Goal: Transaction & Acquisition: Purchase product/service

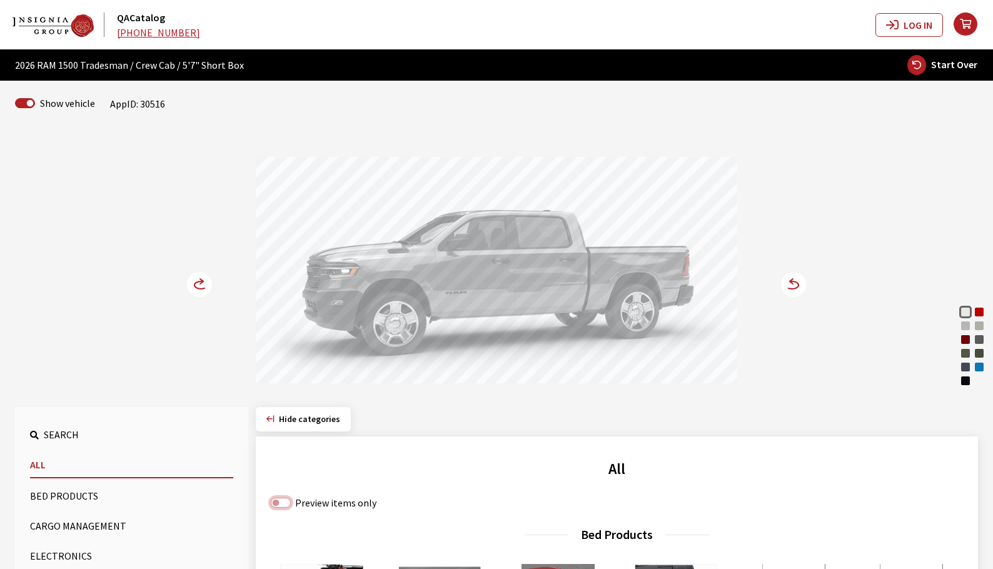
click at [279, 507] on input "Preview items only" at bounding box center [281, 503] width 20 height 10
checkbox input "true"
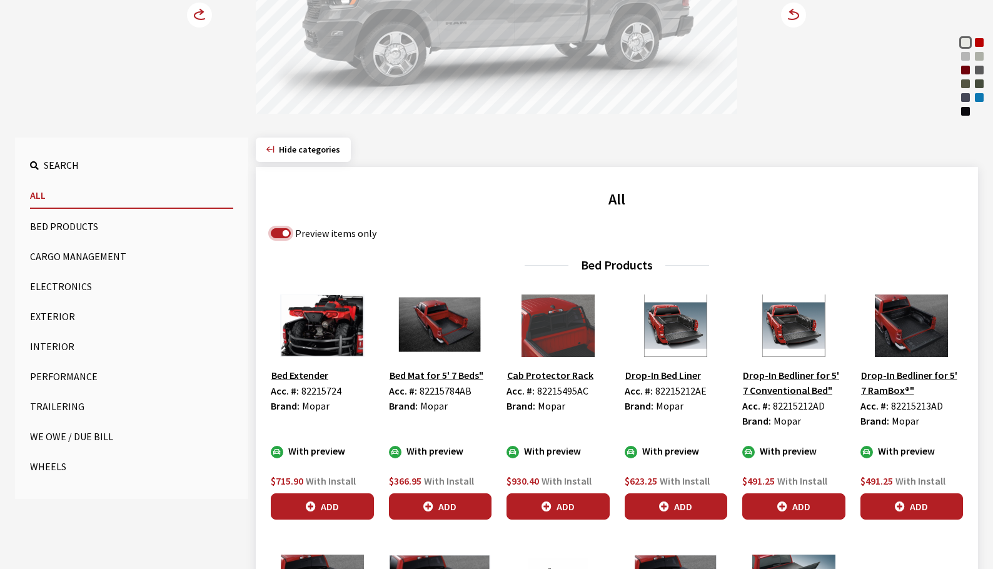
scroll to position [313, 0]
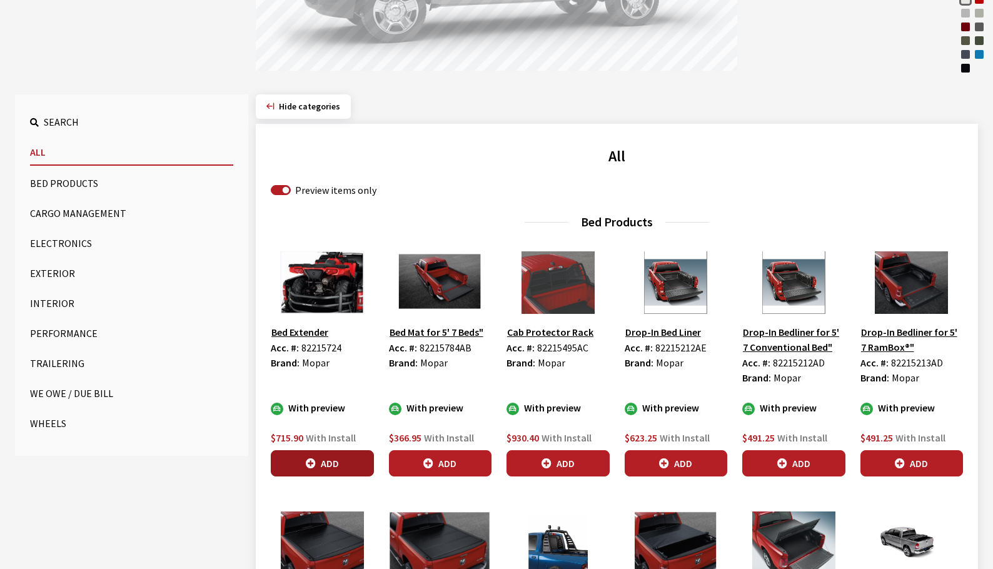
click at [328, 459] on button "Add" at bounding box center [322, 463] width 103 height 26
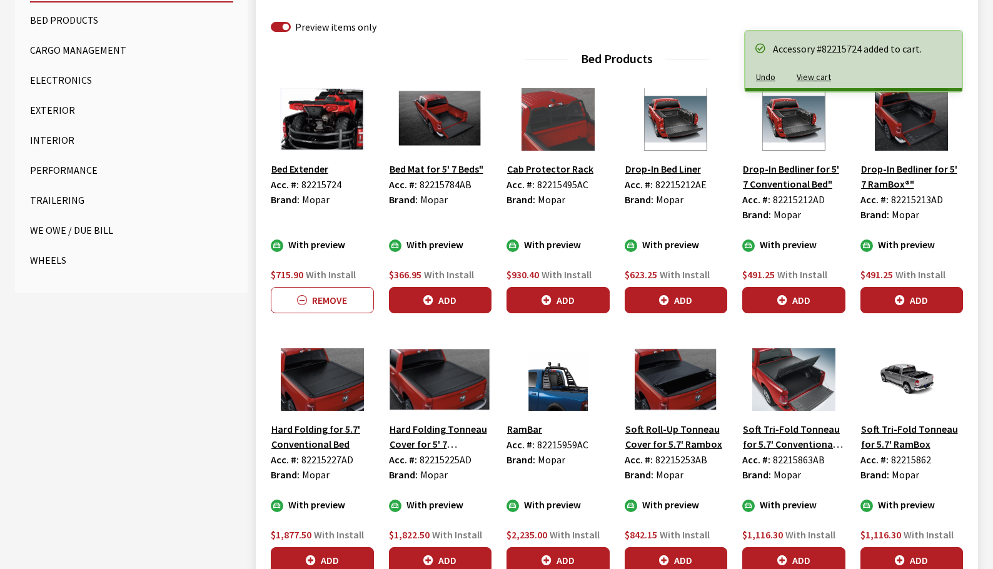
scroll to position [500, 0]
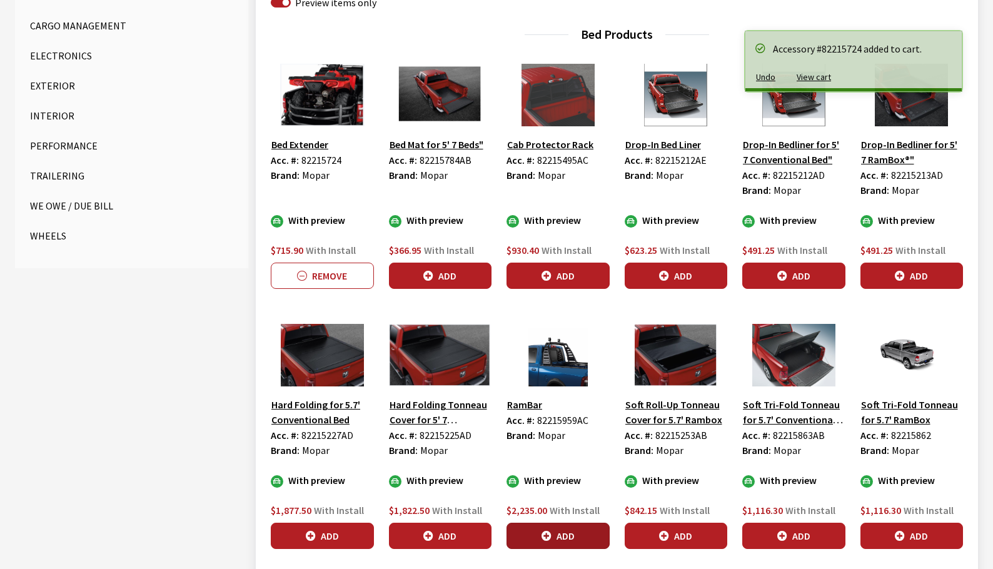
click at [590, 535] on button "Add" at bounding box center [558, 536] width 103 height 26
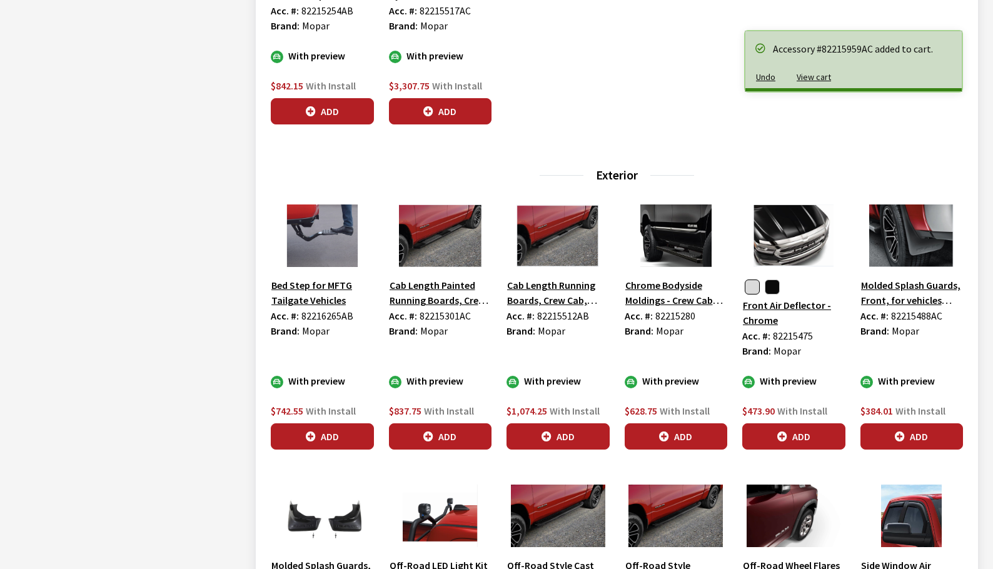
scroll to position [1188, 0]
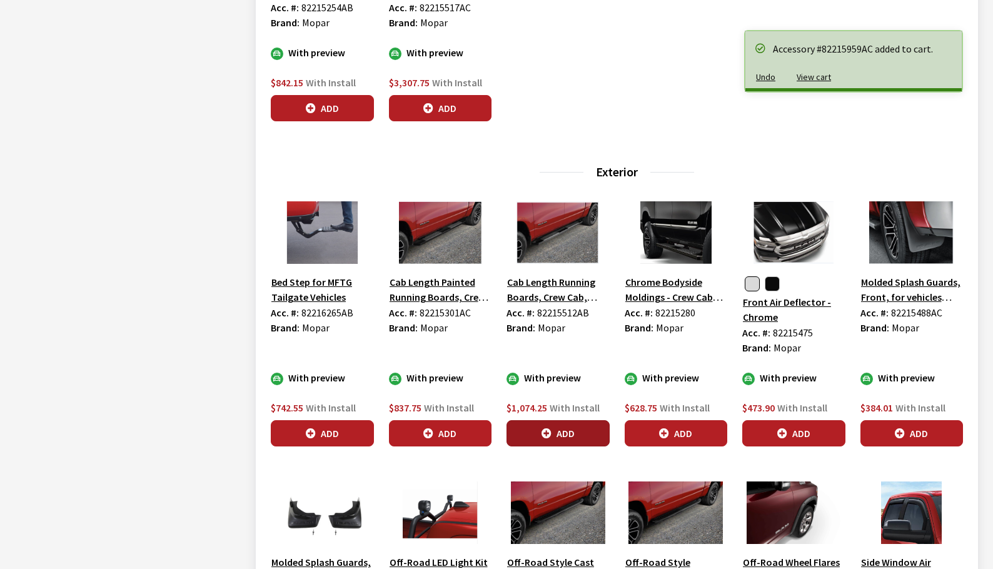
click at [580, 435] on button "Add" at bounding box center [558, 433] width 103 height 26
click at [326, 440] on button "Add" at bounding box center [322, 433] width 103 height 26
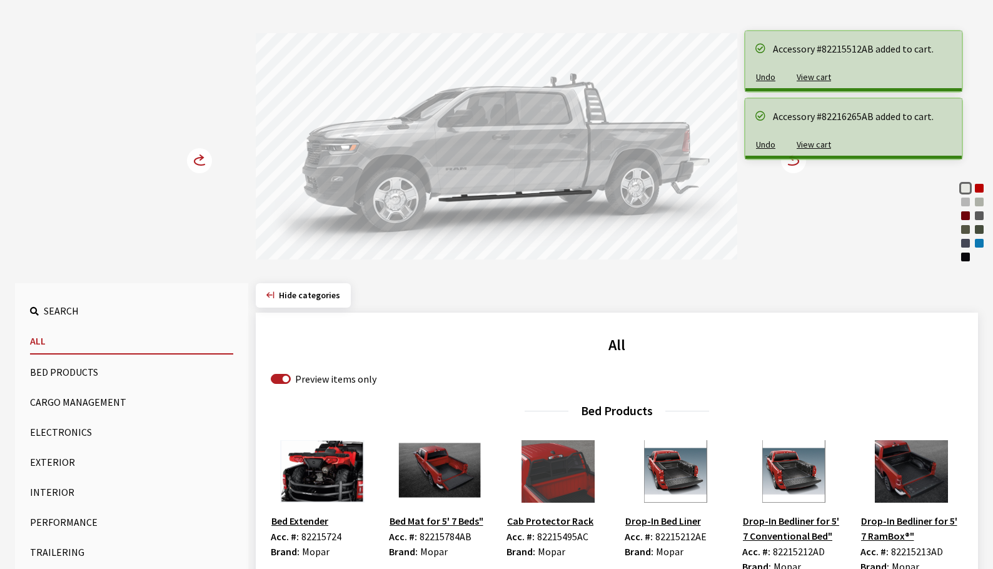
scroll to position [0, 0]
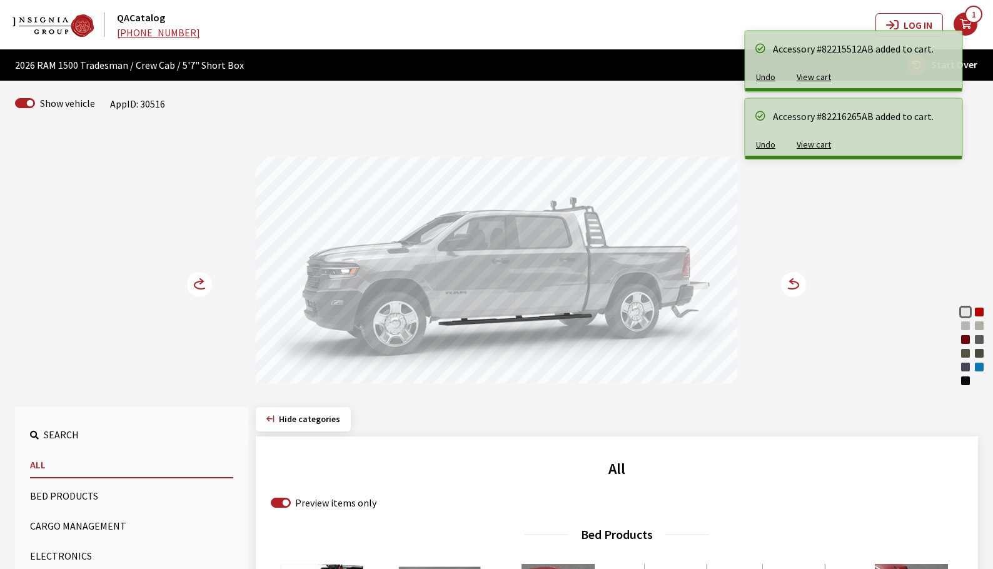
click at [795, 285] on circle at bounding box center [793, 284] width 25 height 25
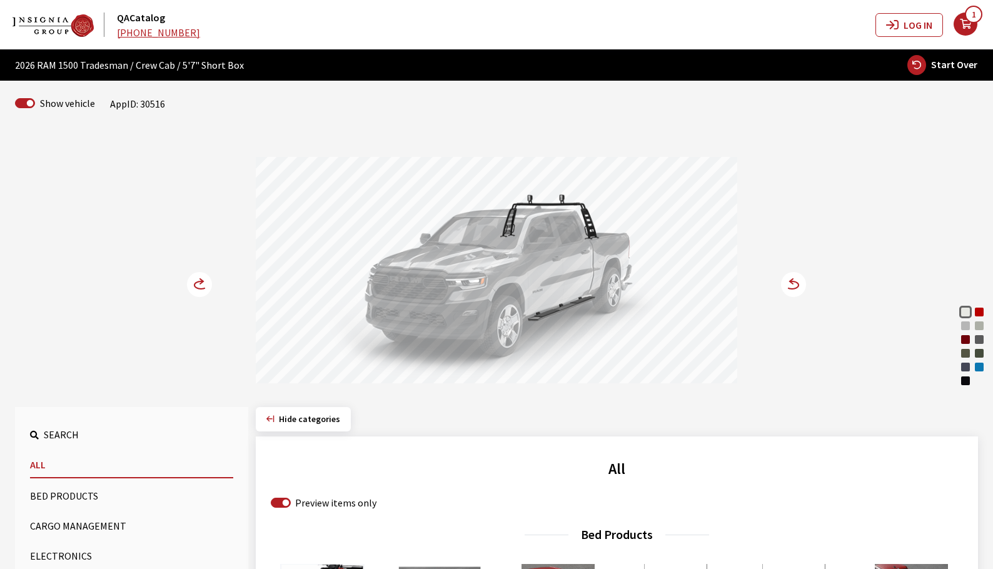
click at [795, 285] on circle at bounding box center [793, 284] width 25 height 25
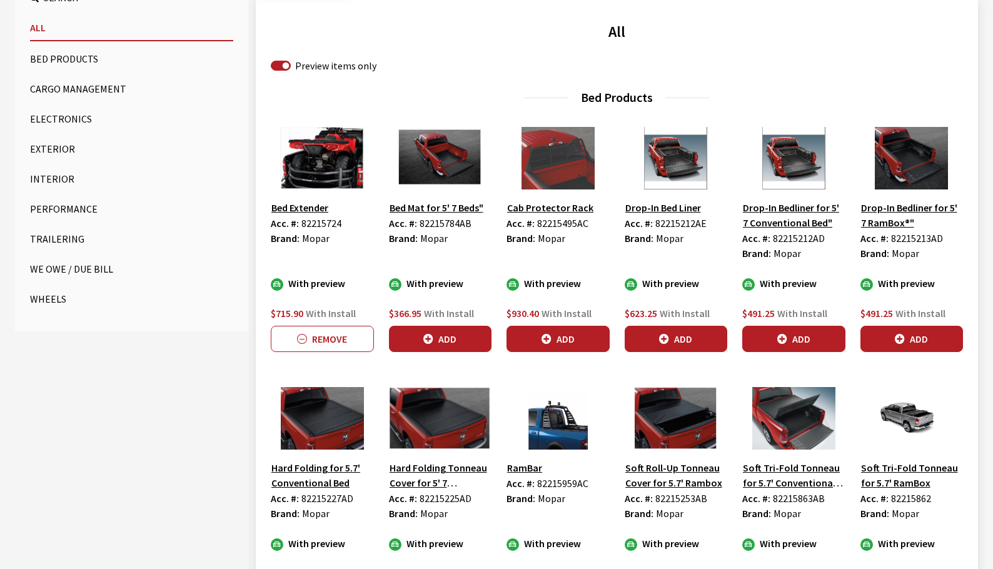
scroll to position [438, 0]
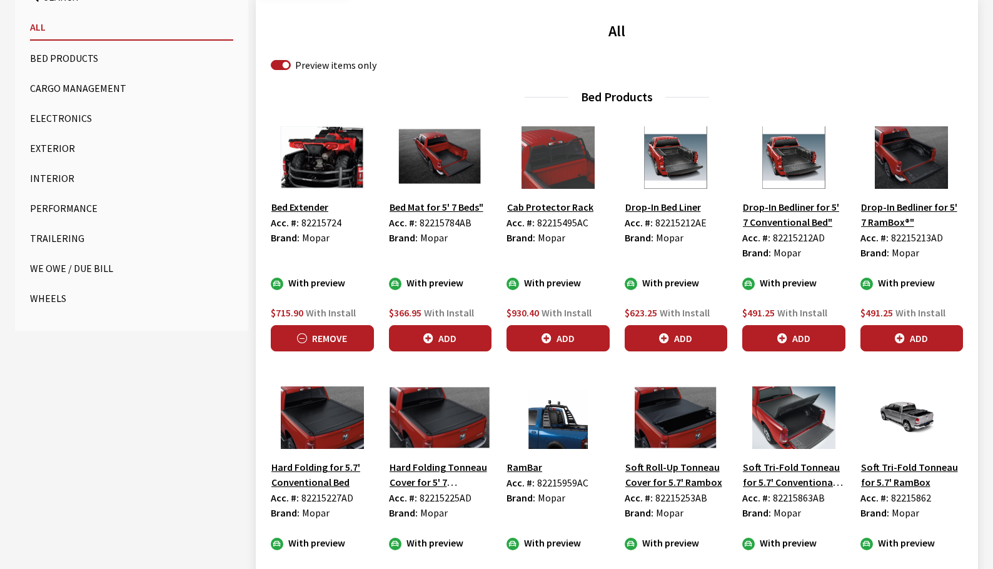
click at [344, 333] on button "Remove" at bounding box center [322, 338] width 103 height 26
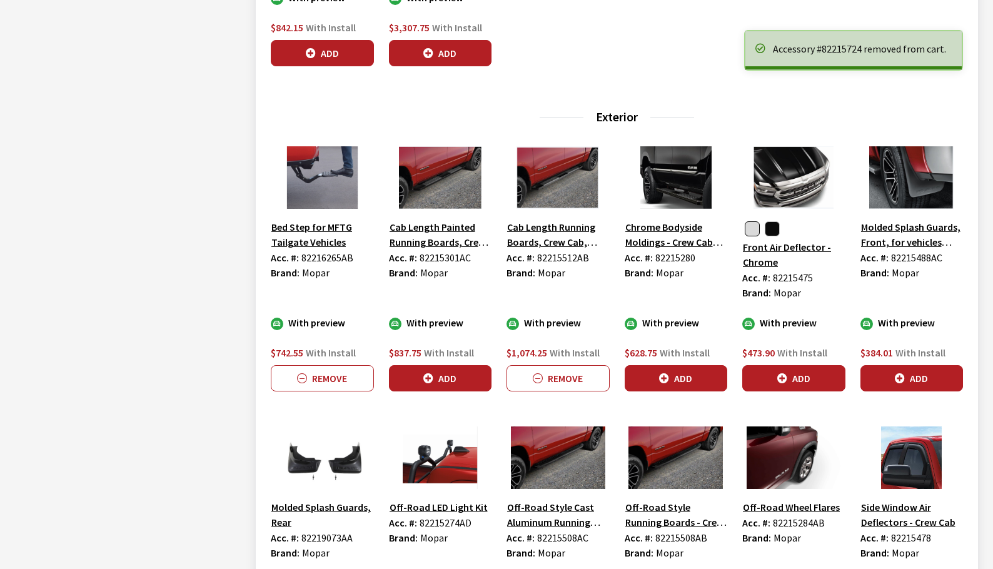
scroll to position [1251, 0]
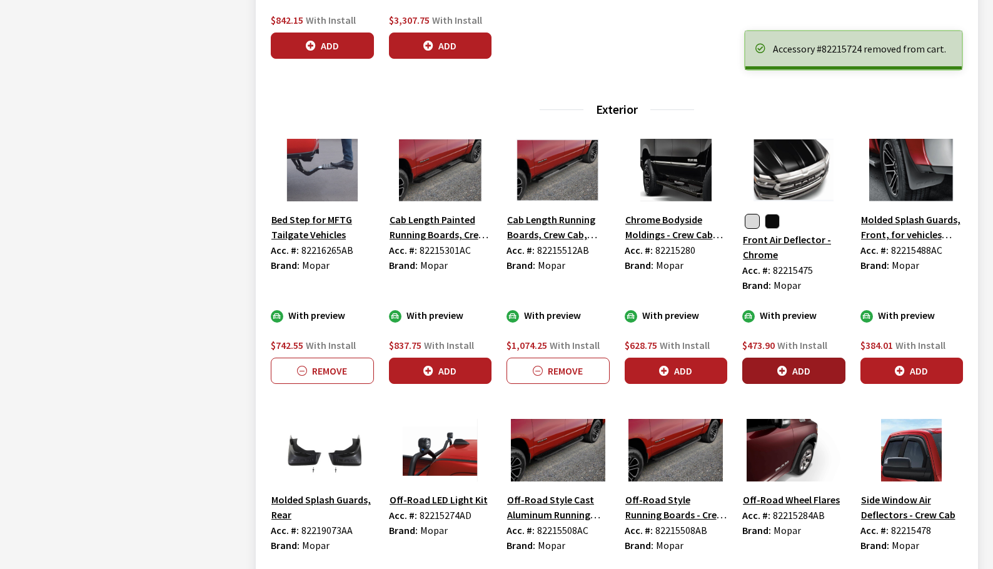
click at [796, 373] on button "Add" at bounding box center [793, 371] width 103 height 26
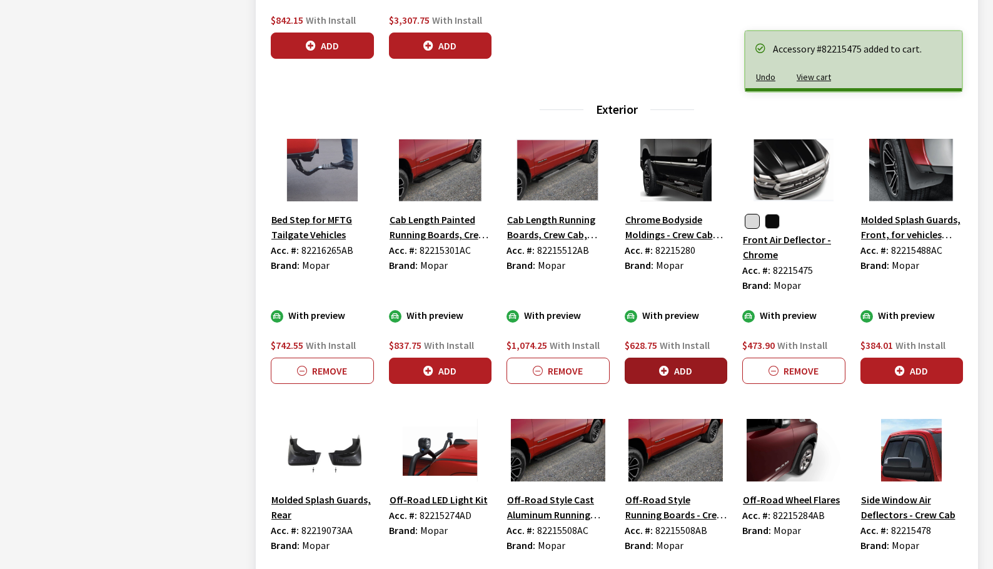
click at [687, 371] on button "Add" at bounding box center [676, 371] width 103 height 26
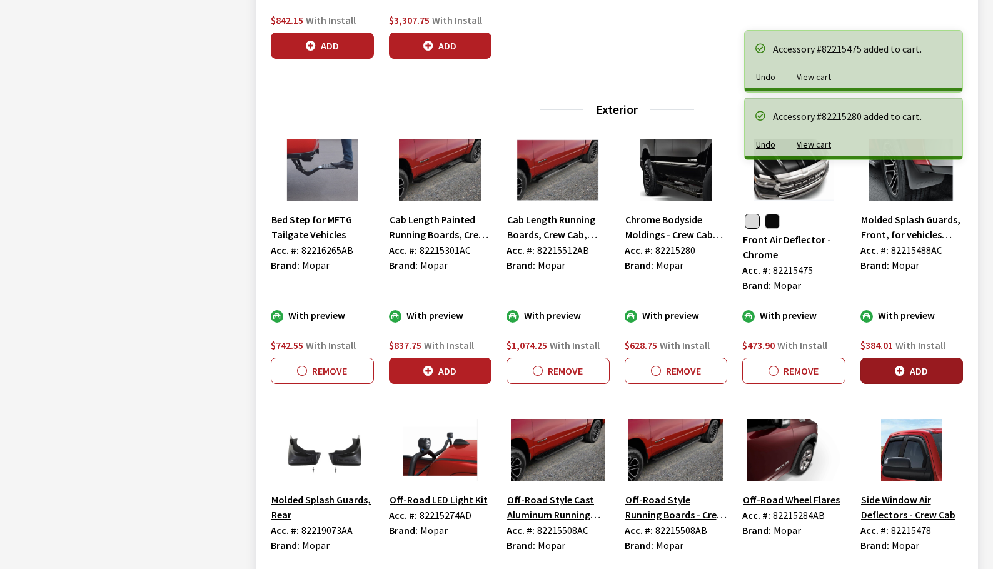
click at [893, 366] on button "Add" at bounding box center [912, 371] width 103 height 26
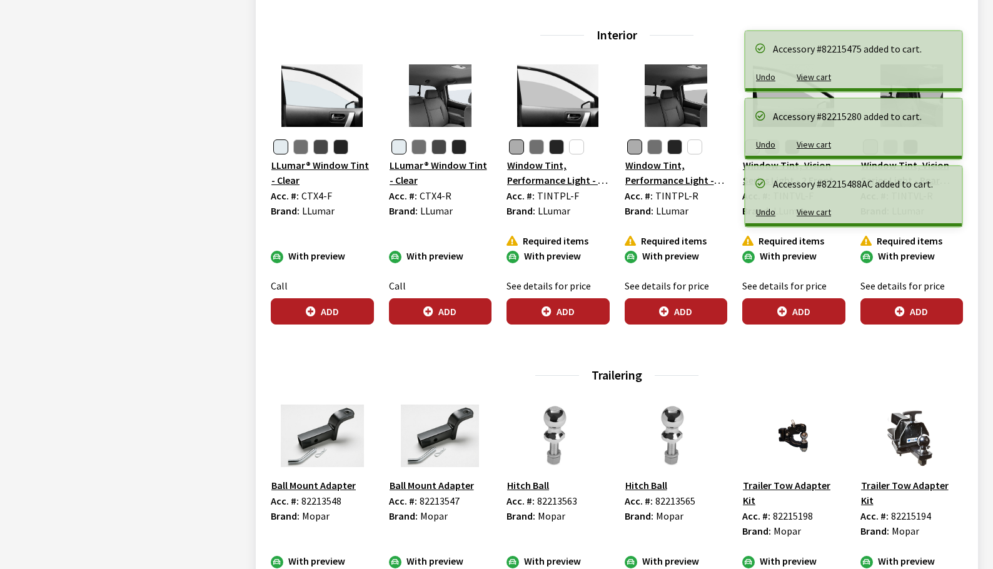
scroll to position [2189, 0]
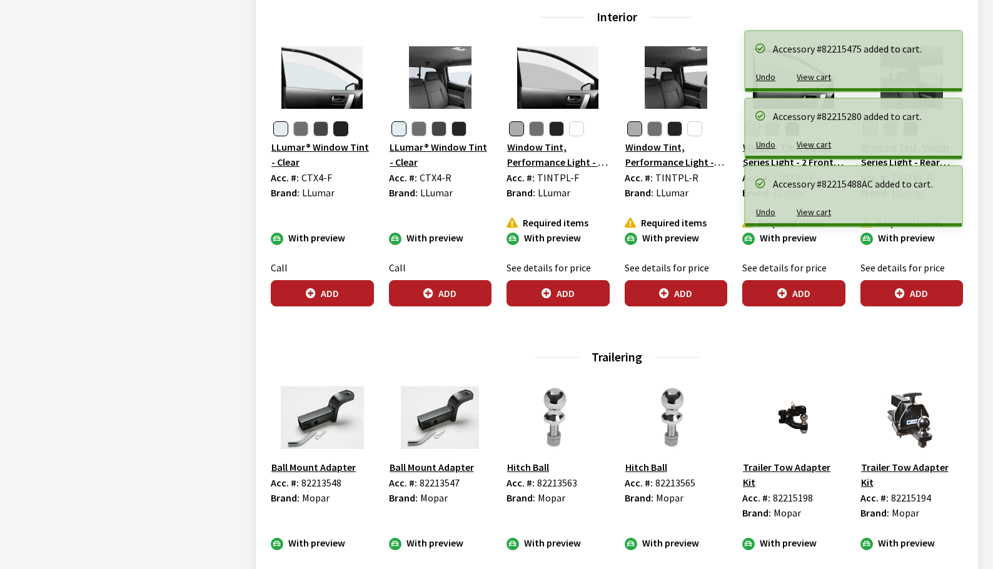
click at [345, 126] on button "button" at bounding box center [340, 128] width 15 height 15
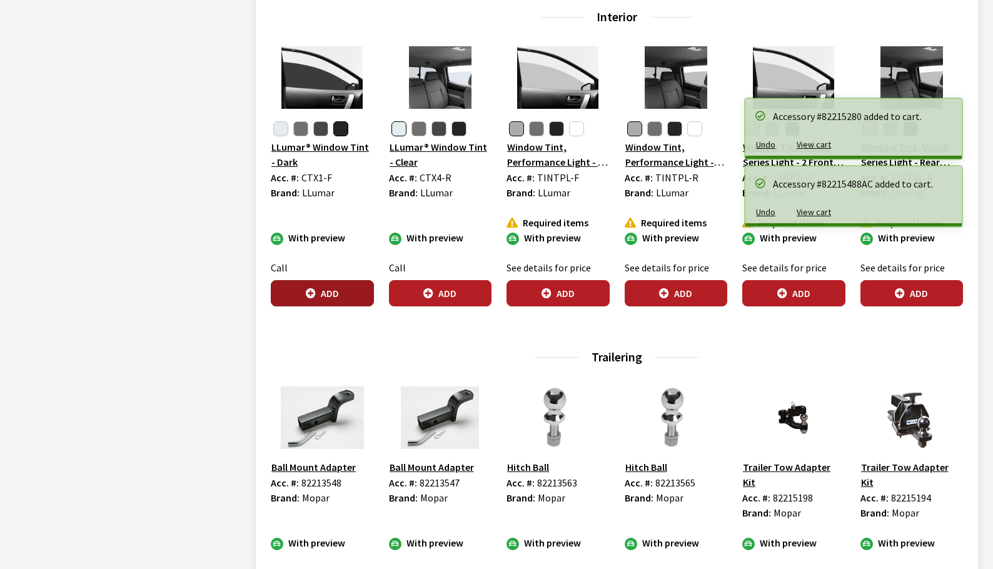
click at [360, 289] on button "Add" at bounding box center [322, 293] width 103 height 26
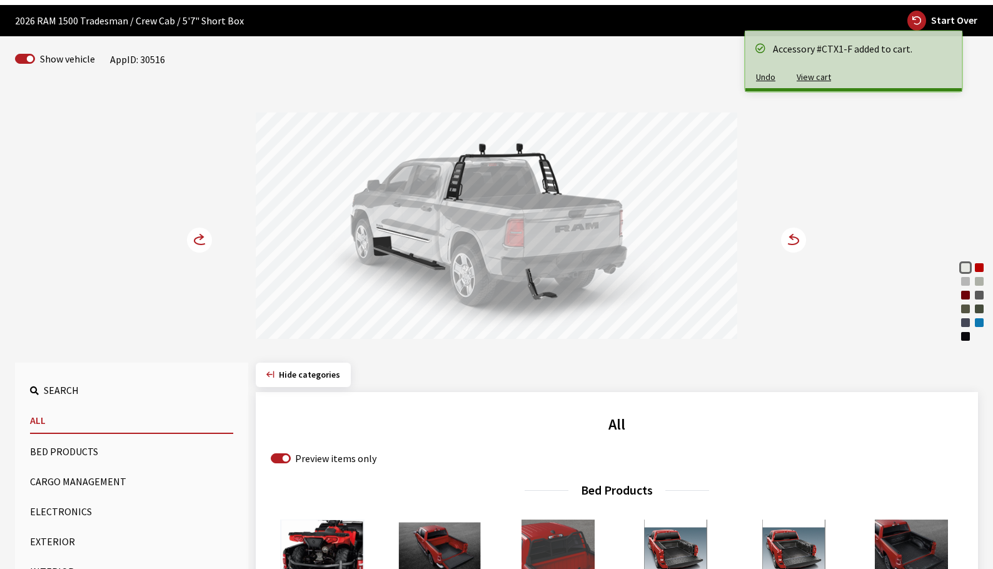
scroll to position [0, 0]
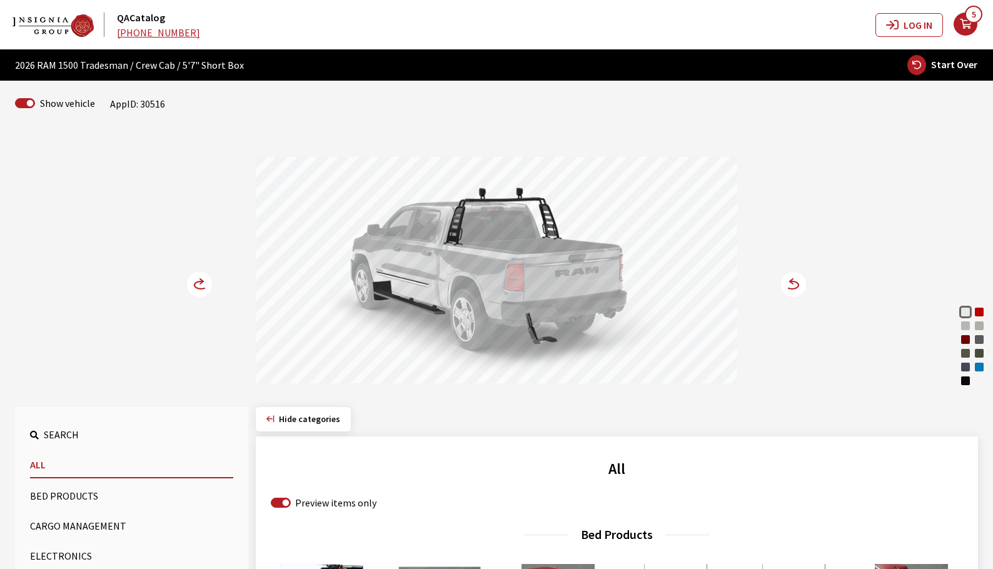
click at [797, 285] on icon at bounding box center [793, 284] width 25 height 25
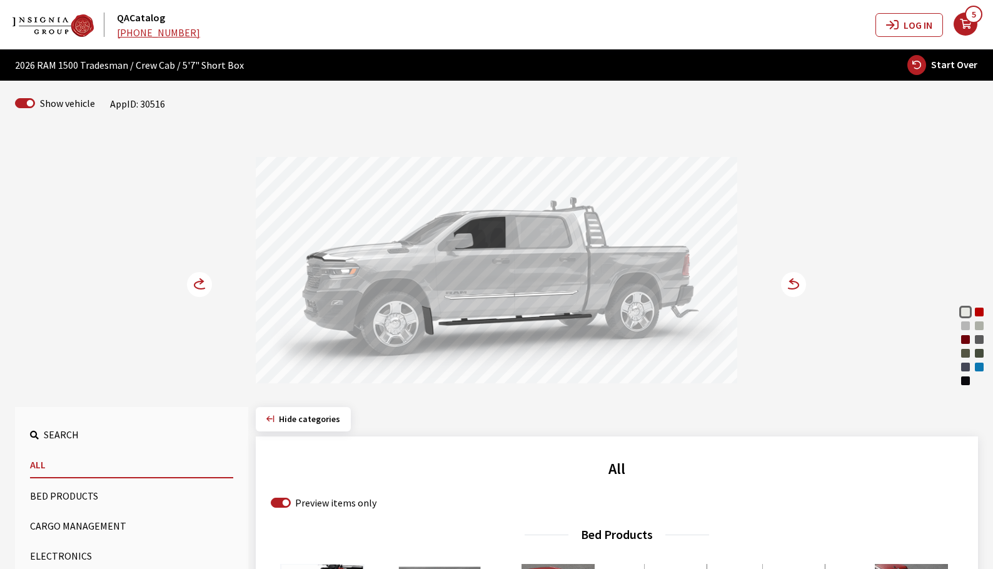
click at [797, 285] on circle at bounding box center [793, 284] width 25 height 25
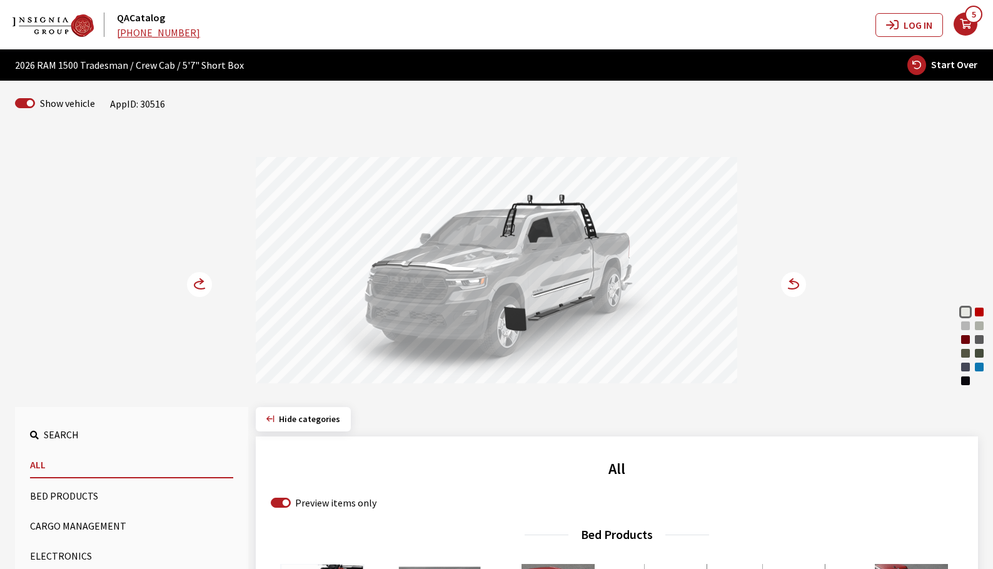
click at [202, 283] on icon at bounding box center [201, 281] width 3 height 5
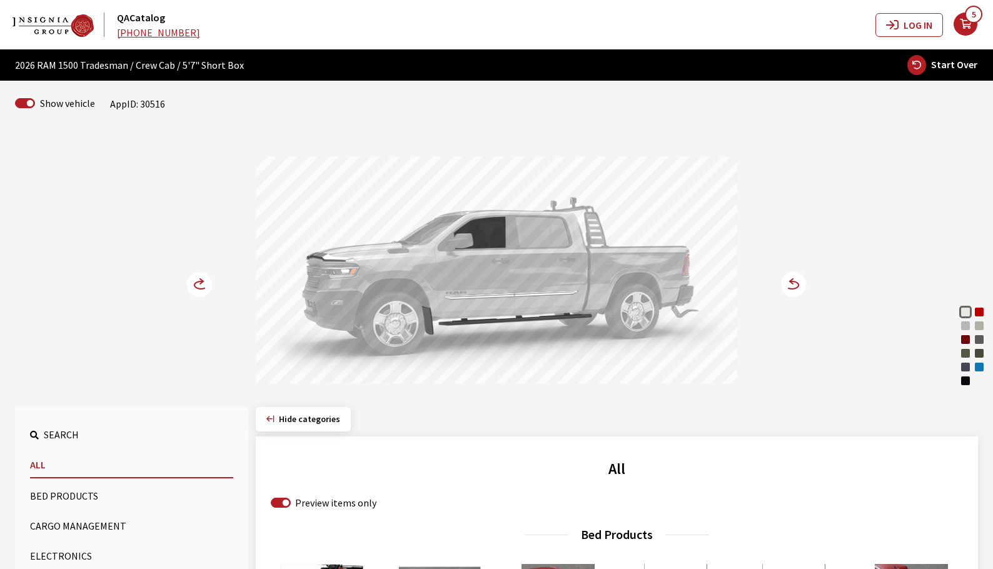
click at [202, 283] on icon at bounding box center [201, 281] width 3 height 5
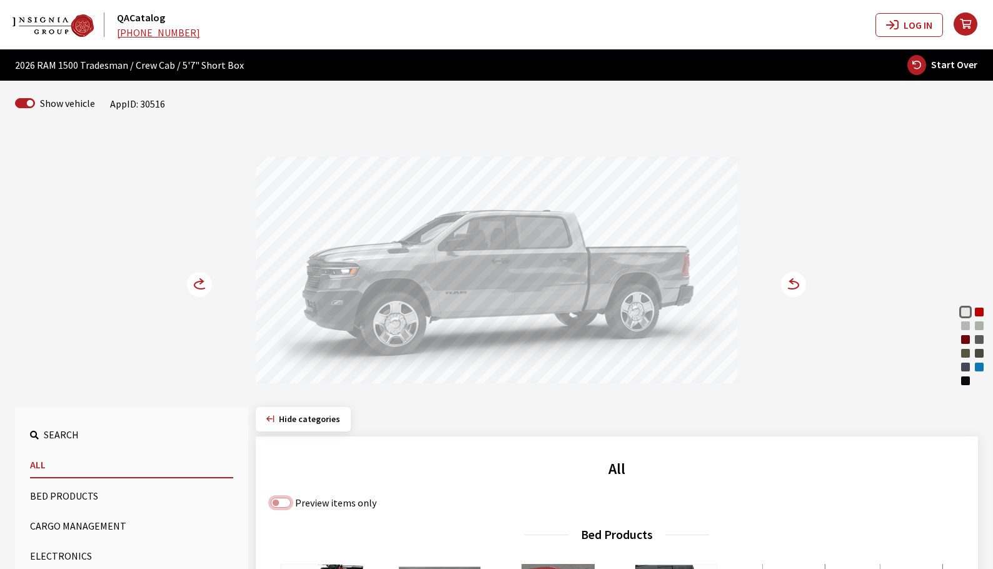
click at [276, 499] on input "Preview items only" at bounding box center [281, 503] width 20 height 10
checkbox input "true"
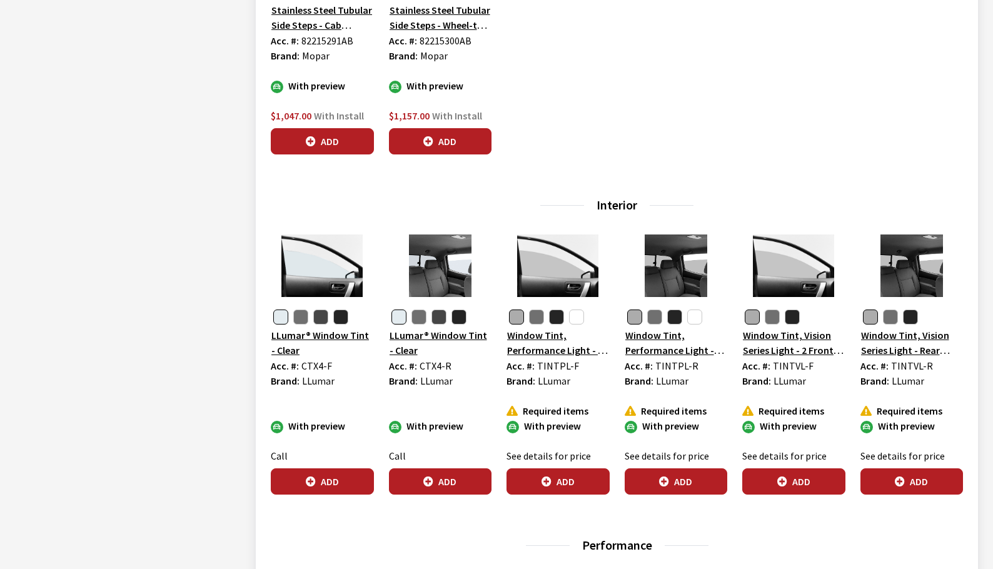
scroll to position [2001, 0]
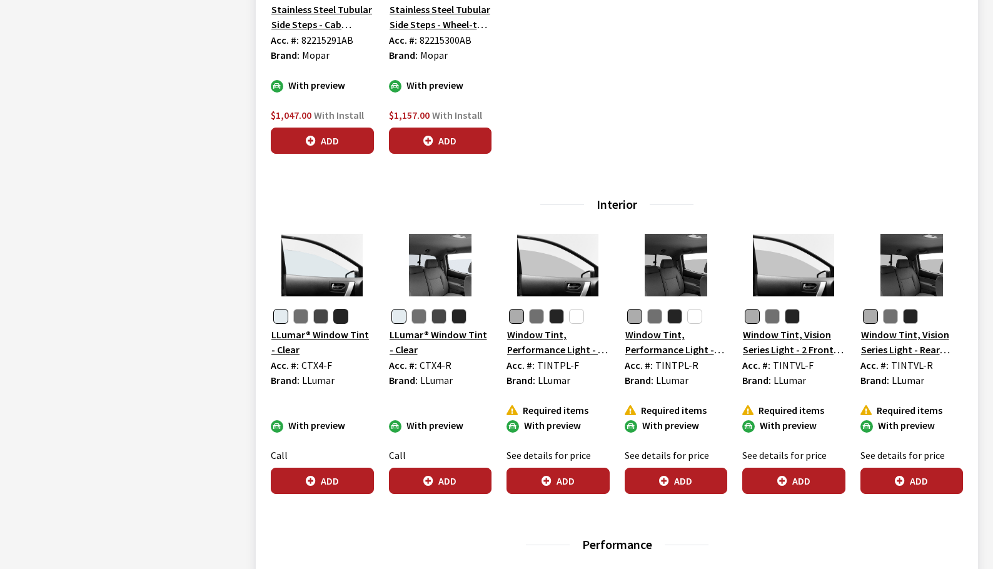
click at [342, 320] on button "button" at bounding box center [340, 316] width 15 height 15
click at [464, 315] on button "button" at bounding box center [459, 316] width 15 height 15
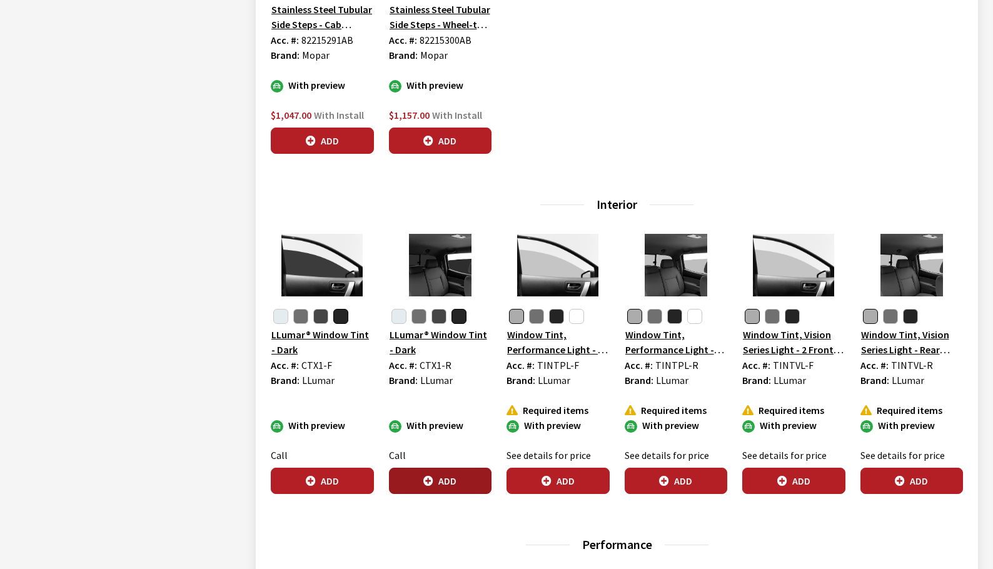
click at [439, 483] on button "Add" at bounding box center [440, 481] width 103 height 26
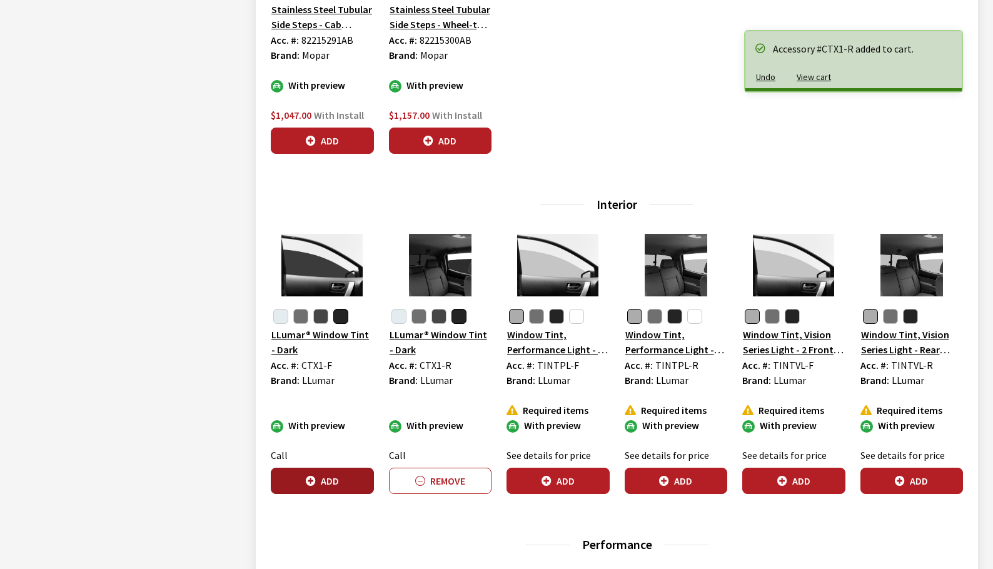
click at [324, 482] on button "Add" at bounding box center [322, 481] width 103 height 26
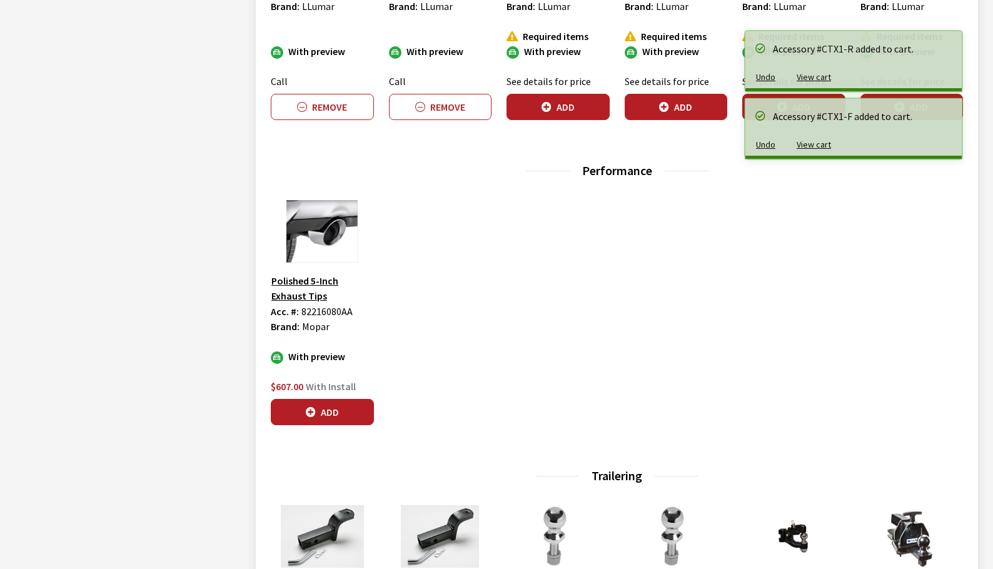
scroll to position [2376, 0]
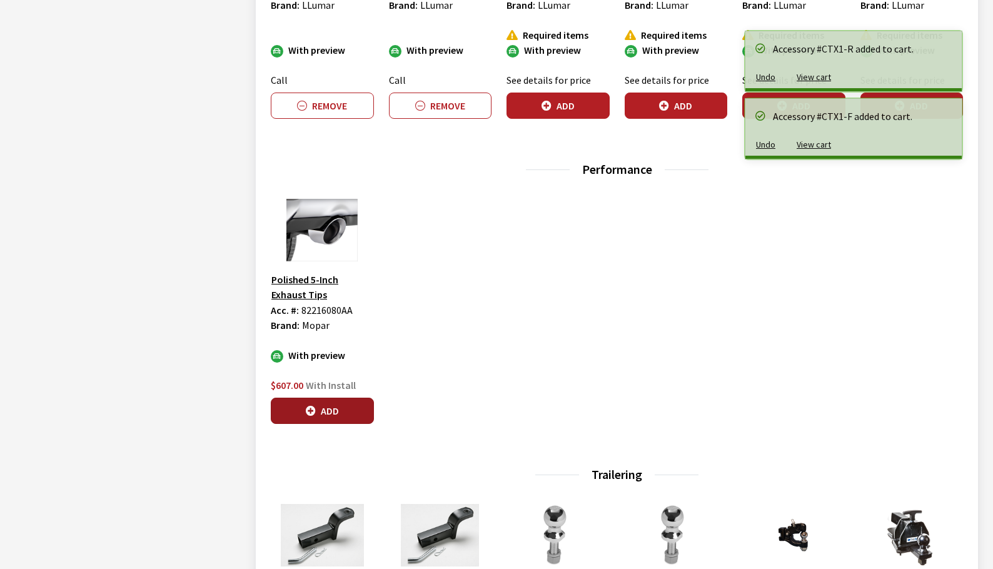
click at [348, 411] on button "Add" at bounding box center [322, 411] width 103 height 26
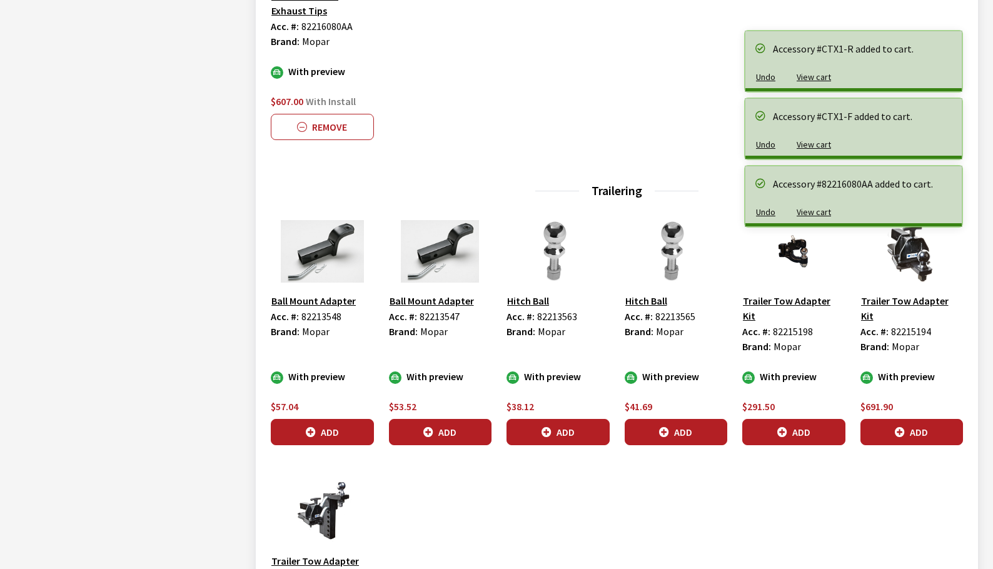
scroll to position [2752, 0]
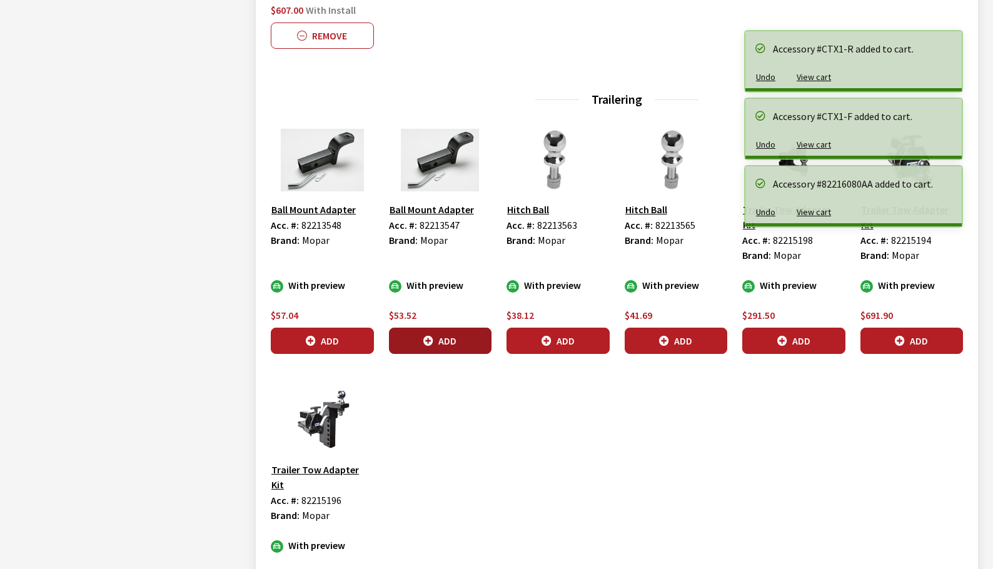
click at [475, 331] on button "Add" at bounding box center [440, 341] width 103 height 26
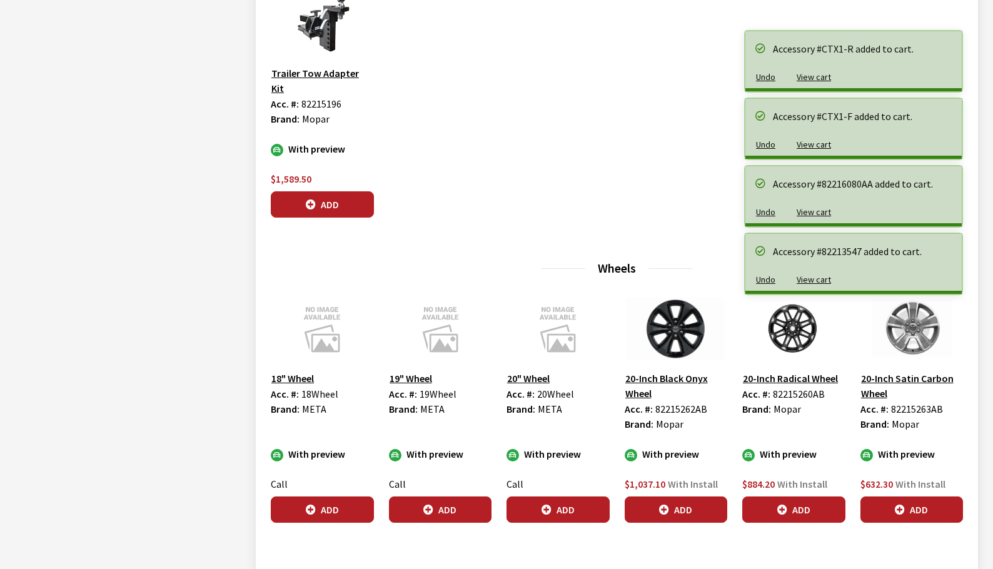
scroll to position [3157, 0]
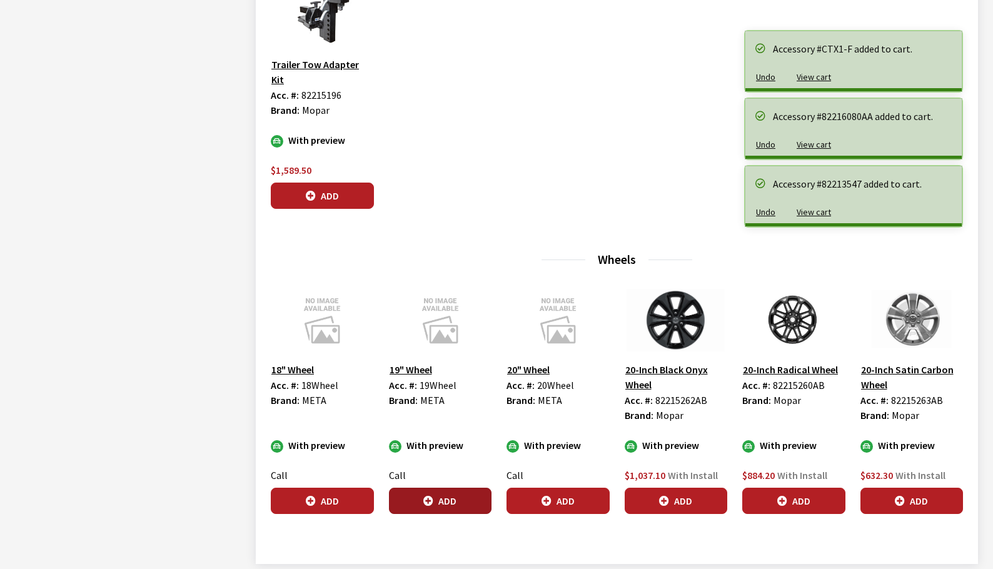
click at [442, 488] on button "Add" at bounding box center [440, 501] width 103 height 26
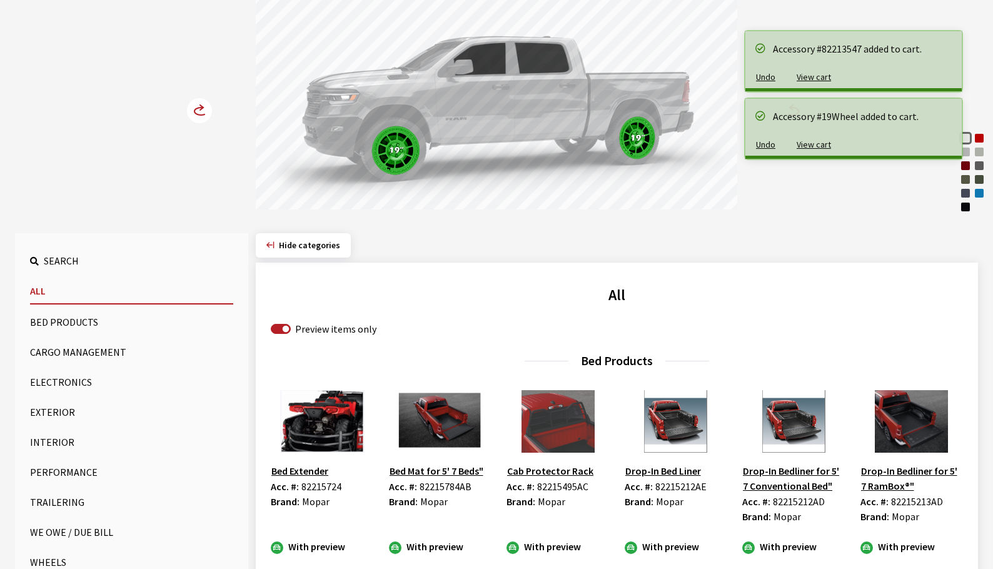
scroll to position [0, 0]
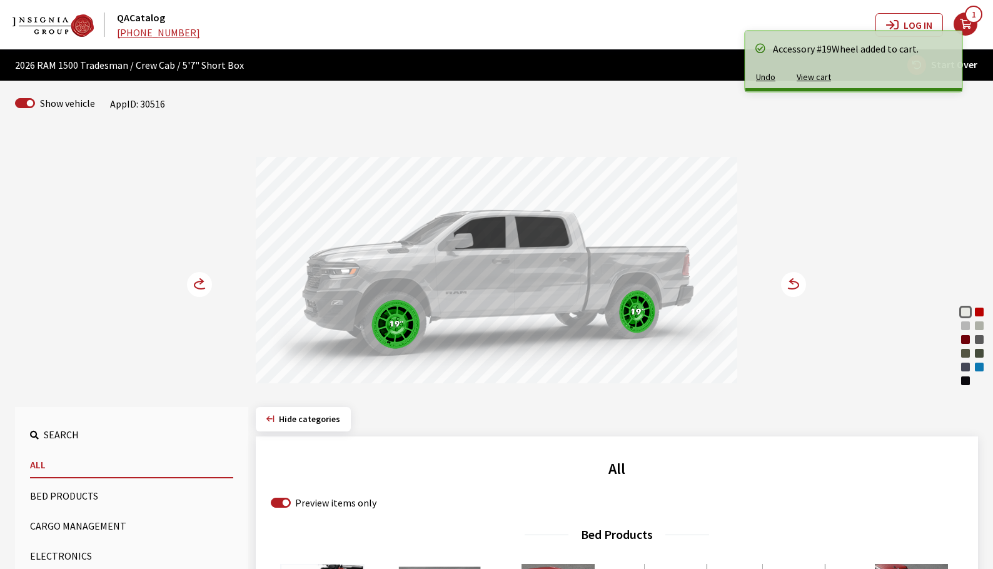
click at [203, 285] on circle at bounding box center [199, 284] width 25 height 25
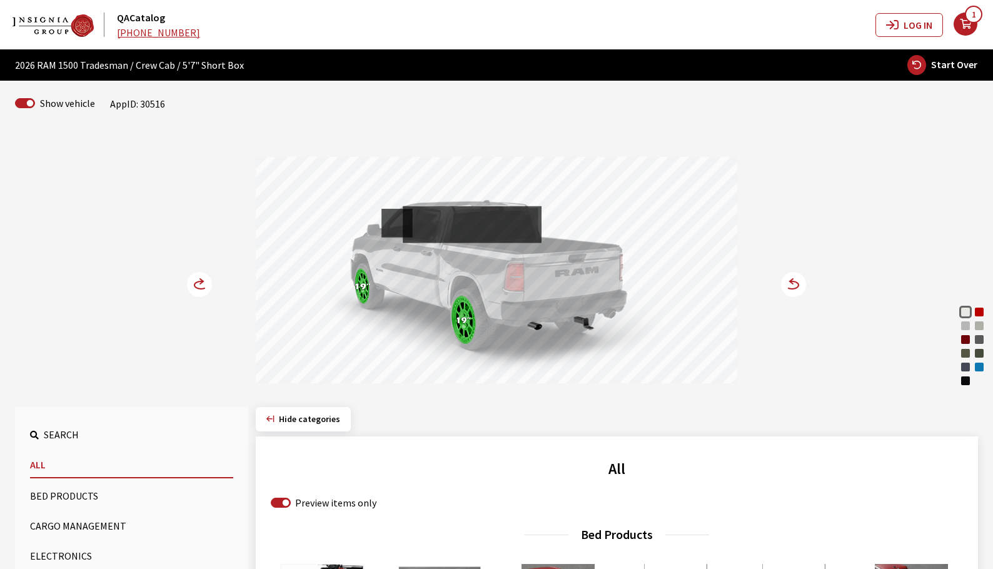
click at [203, 285] on circle at bounding box center [199, 284] width 25 height 25
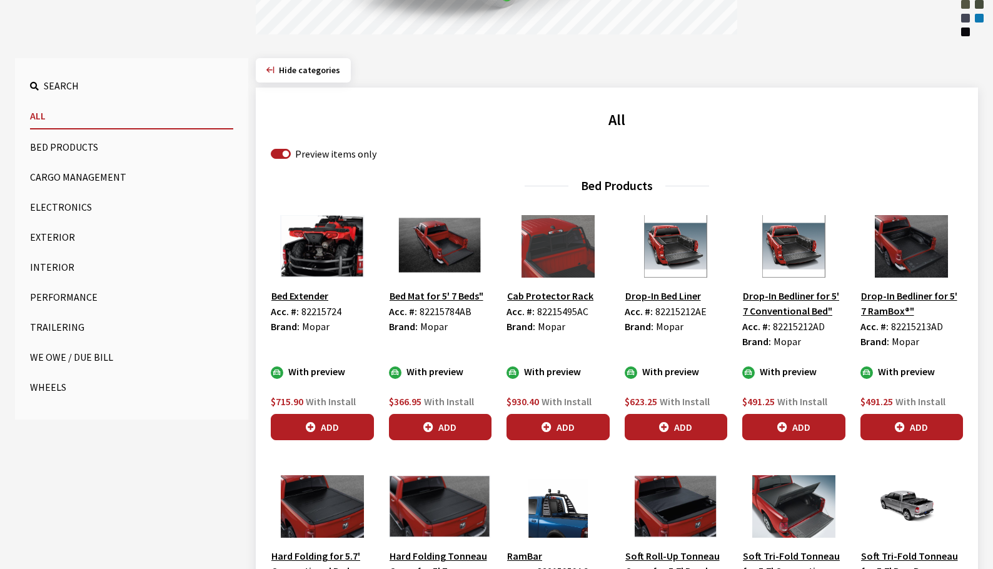
scroll to position [375, 0]
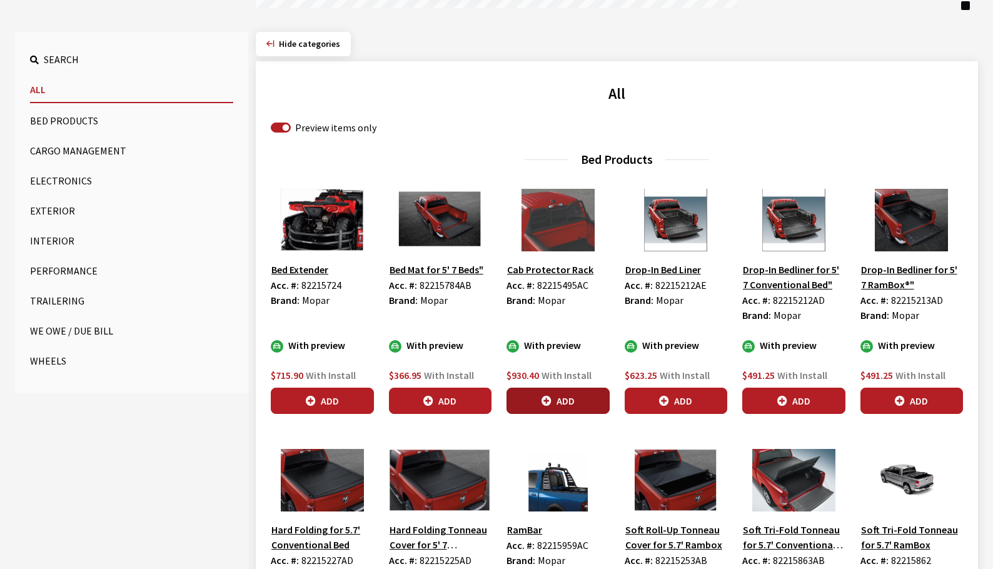
click at [573, 403] on button "Add" at bounding box center [558, 401] width 103 height 26
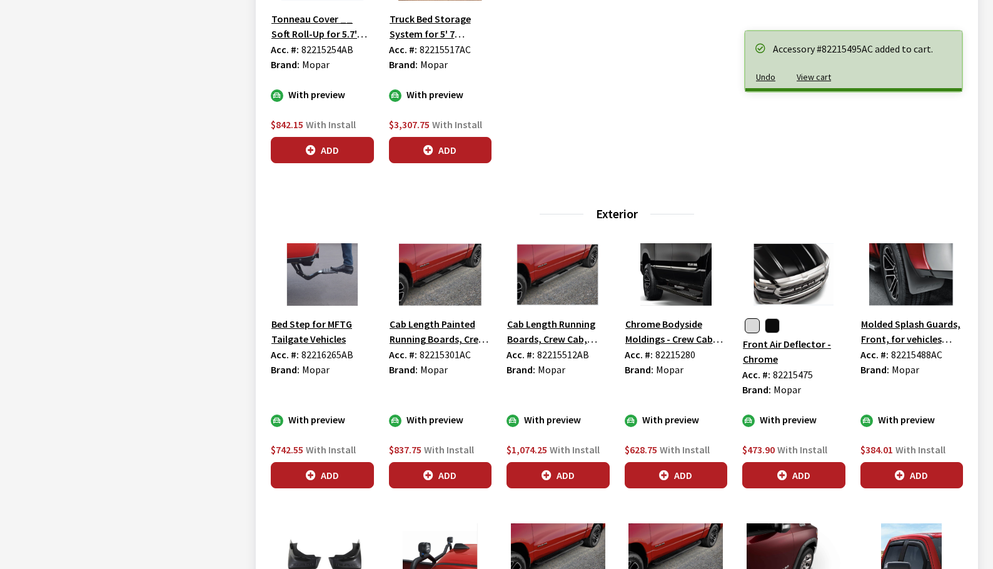
scroll to position [1188, 0]
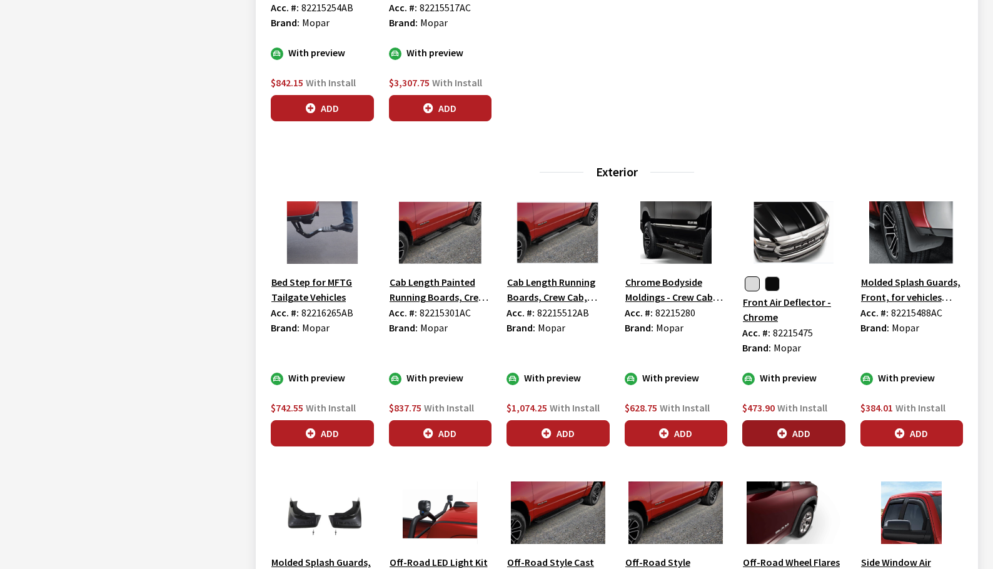
click at [795, 433] on button "Add" at bounding box center [793, 433] width 103 height 26
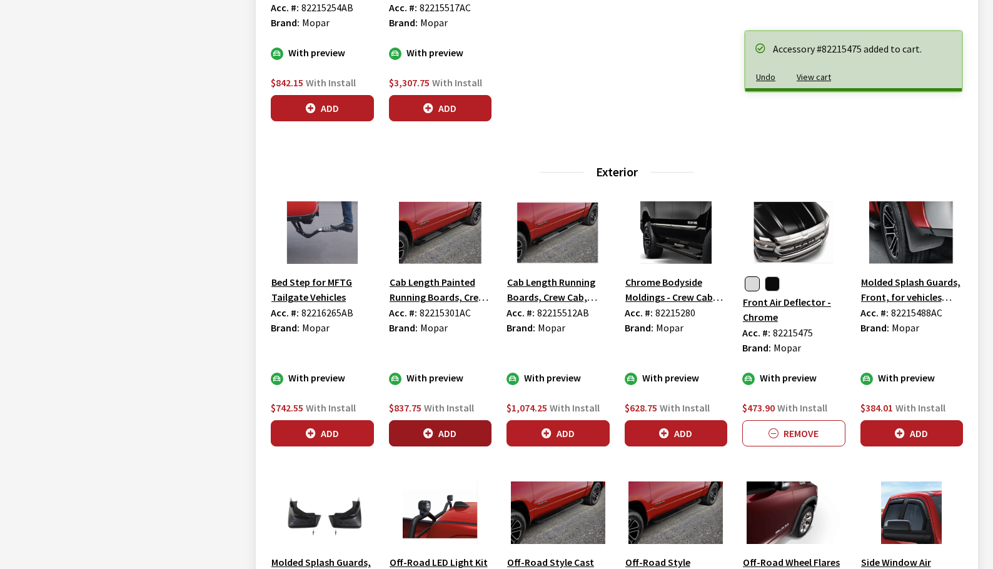
click at [478, 436] on button "Add" at bounding box center [440, 433] width 103 height 26
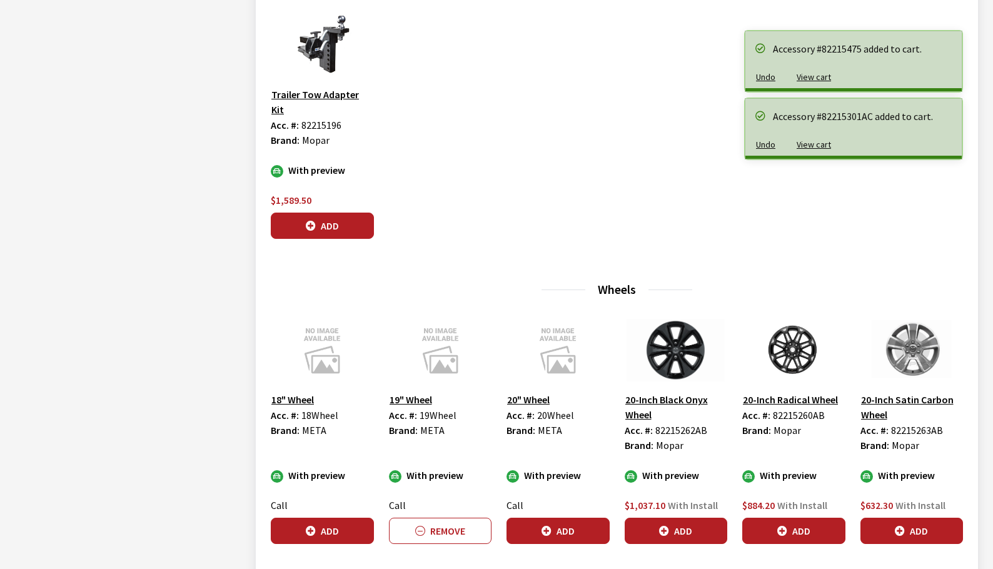
scroll to position [3157, 0]
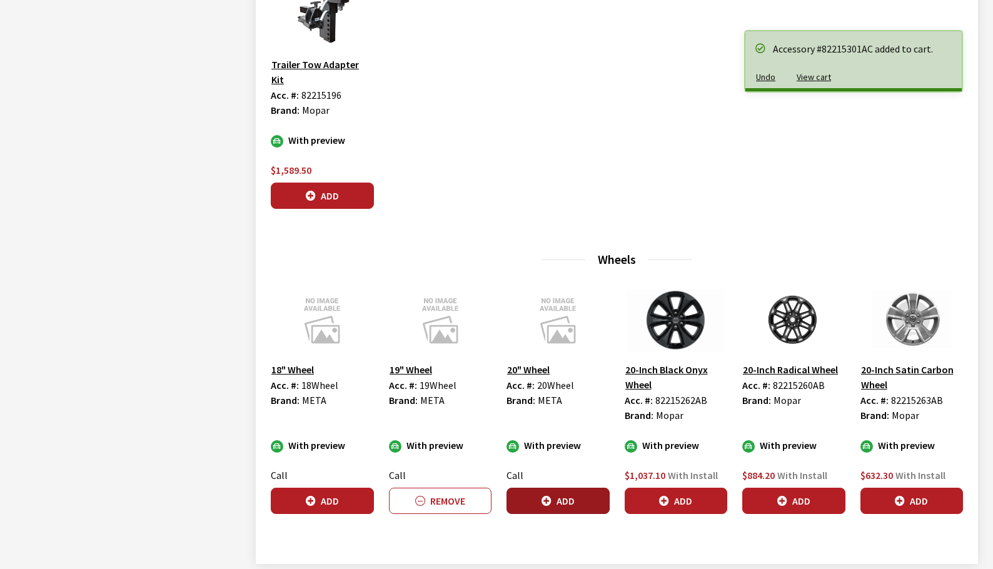
click at [594, 488] on button "Add" at bounding box center [558, 501] width 103 height 26
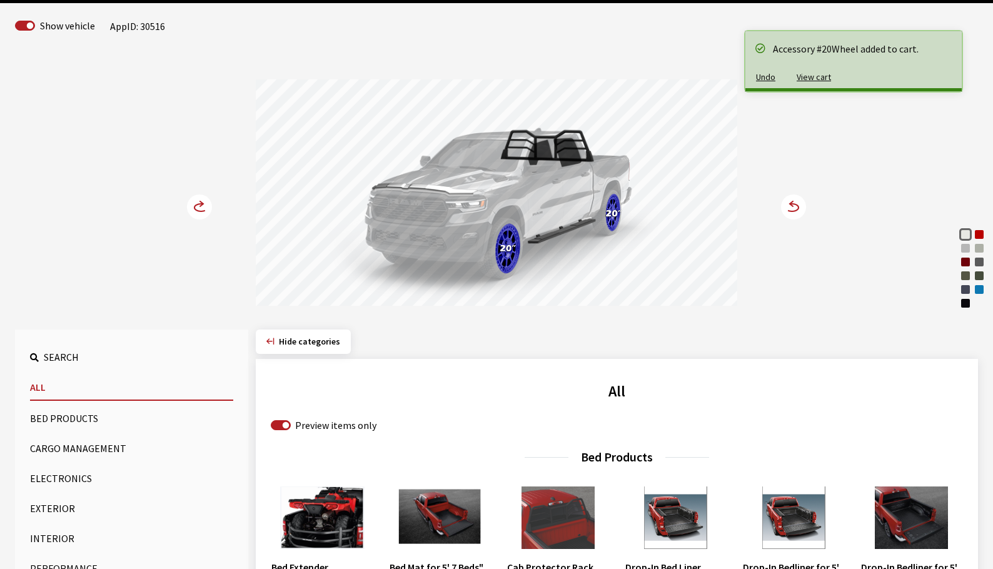
scroll to position [0, 0]
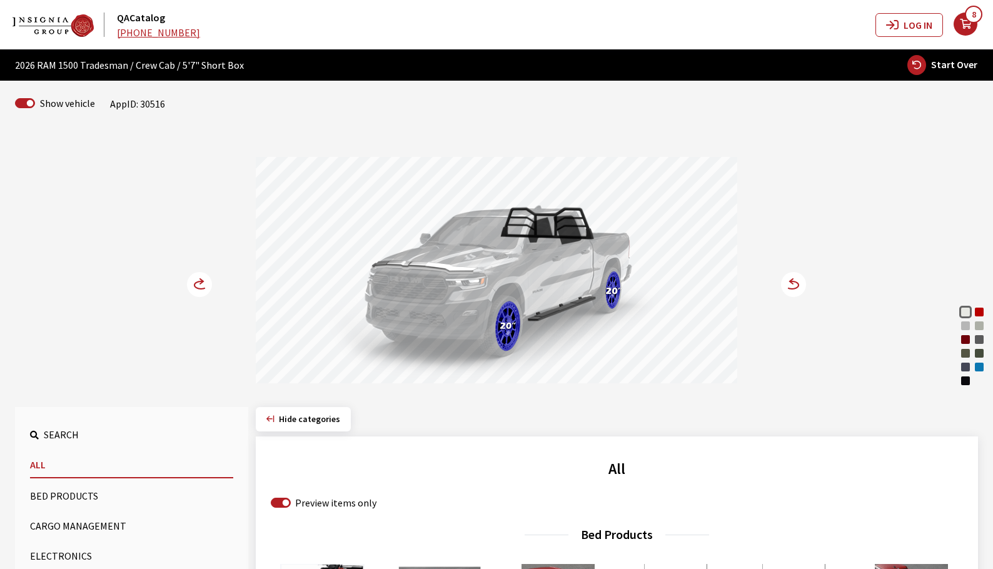
click at [198, 286] on circle at bounding box center [199, 284] width 25 height 25
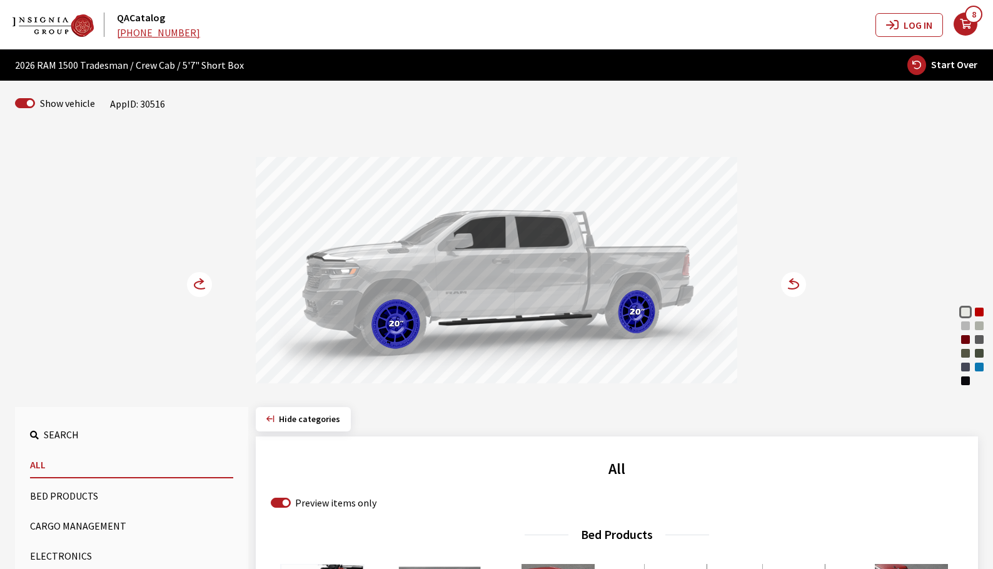
click at [198, 286] on circle at bounding box center [199, 284] width 25 height 25
